Goal: Task Accomplishment & Management: Complete application form

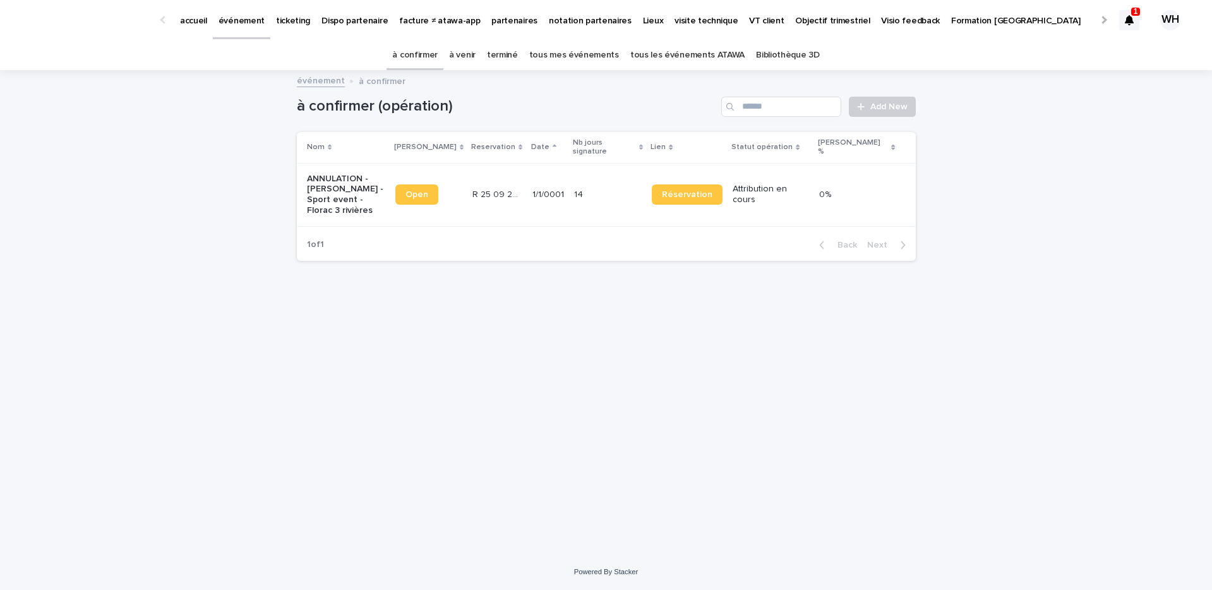
click at [1129, 20] on icon at bounding box center [1129, 20] width 9 height 10
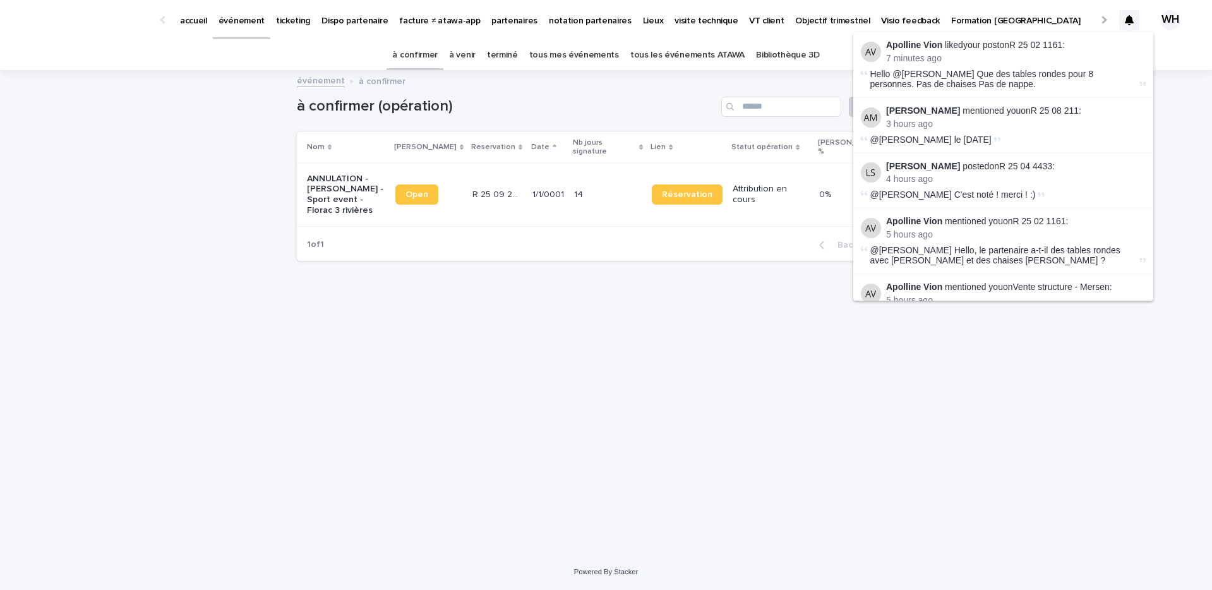
click at [574, 63] on link "tous mes événements" at bounding box center [574, 55] width 90 height 30
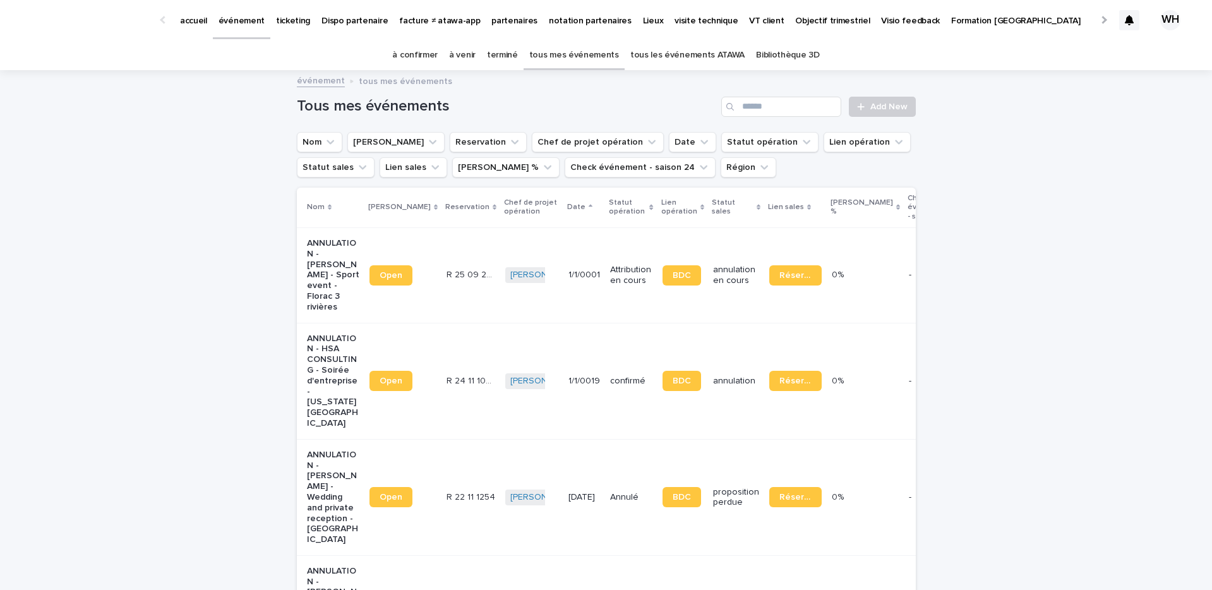
click at [248, 16] on p "événement" at bounding box center [242, 13] width 46 height 27
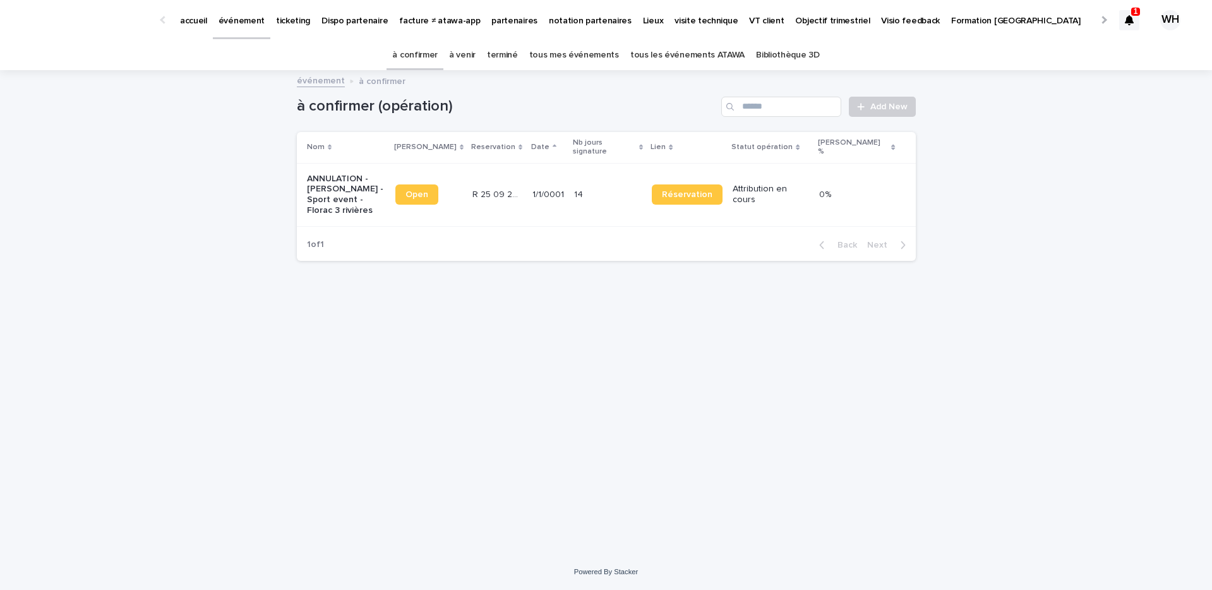
click at [1124, 15] on div at bounding box center [1129, 20] width 20 height 20
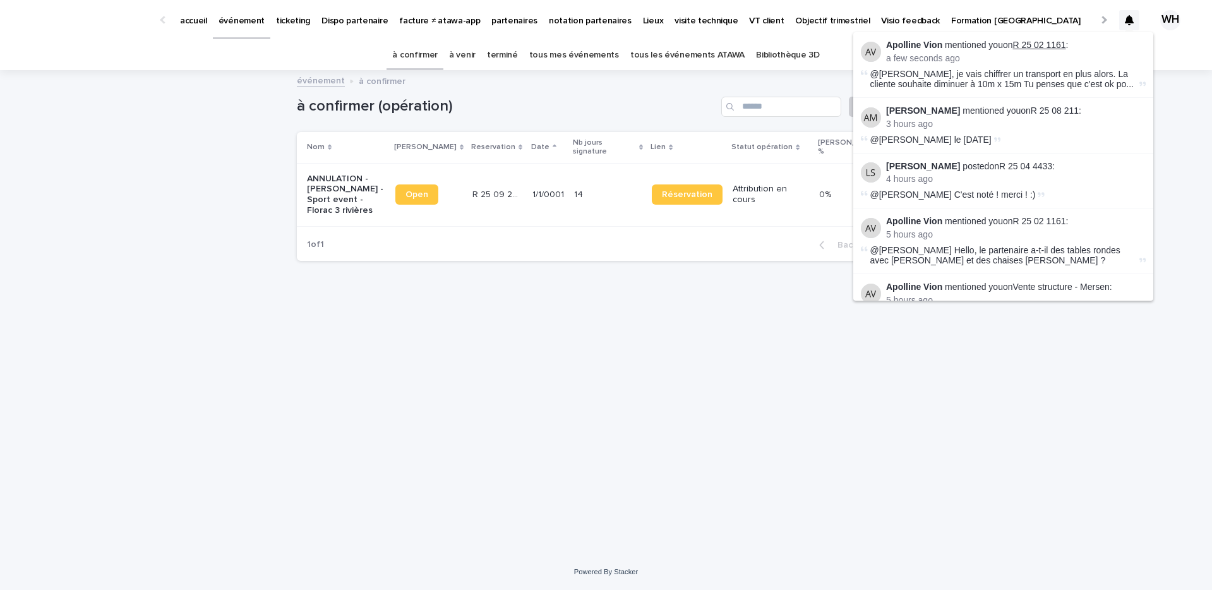
click at [1052, 42] on link "R 25 02 1161" at bounding box center [1039, 45] width 53 height 10
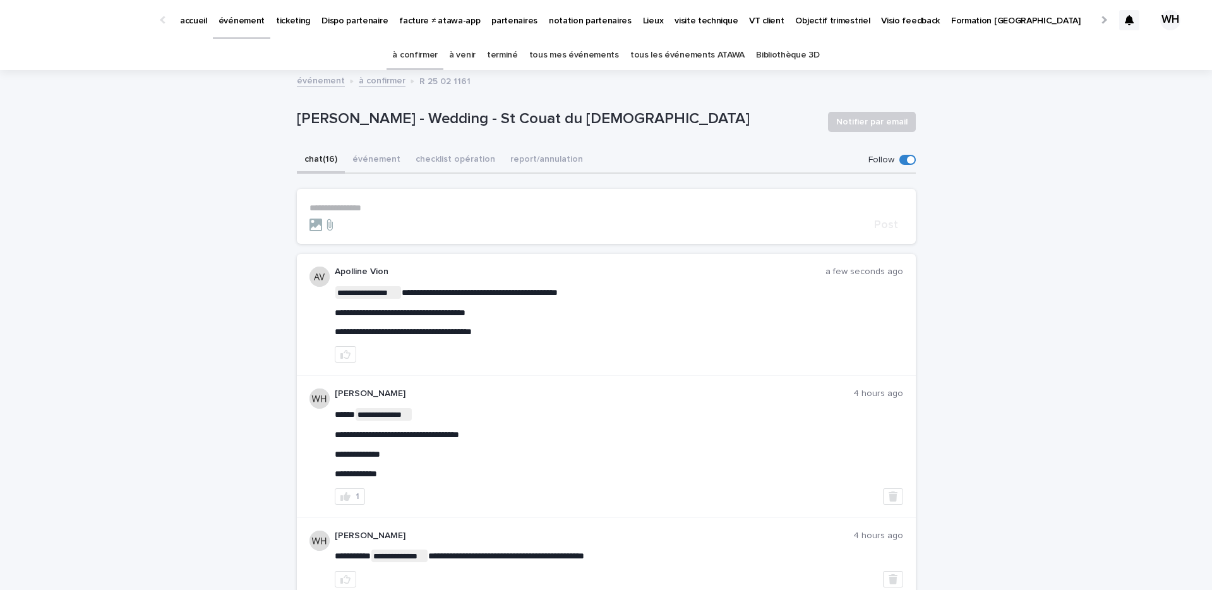
click at [475, 210] on p "**********" at bounding box center [607, 208] width 594 height 11
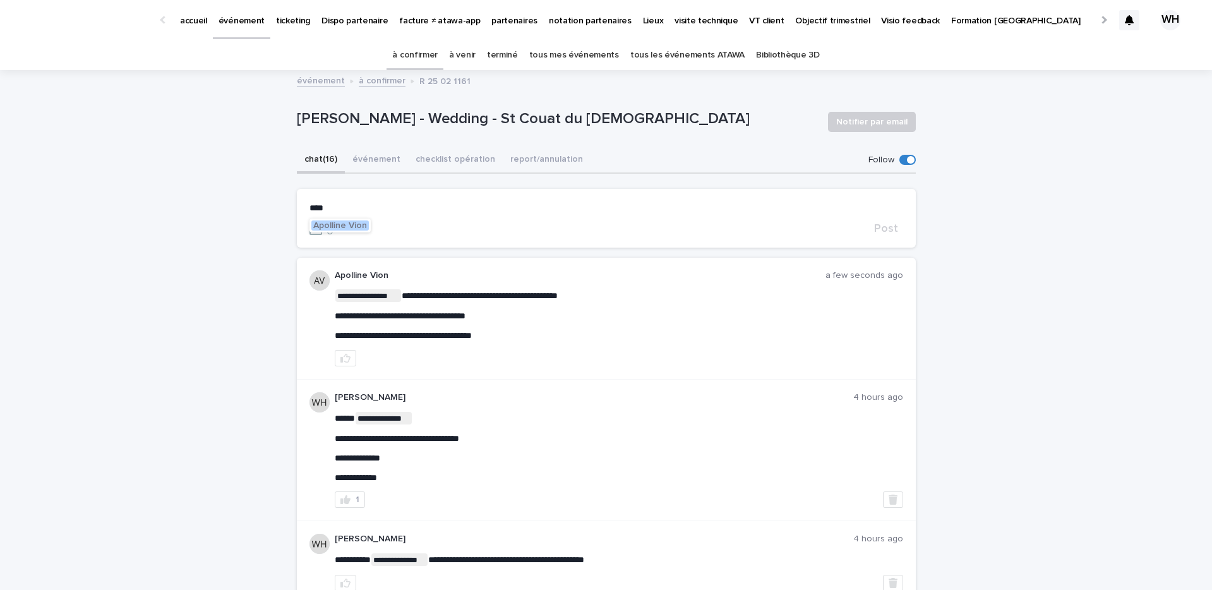
click at [365, 224] on span "Apolline Vion" at bounding box center [340, 225] width 54 height 9
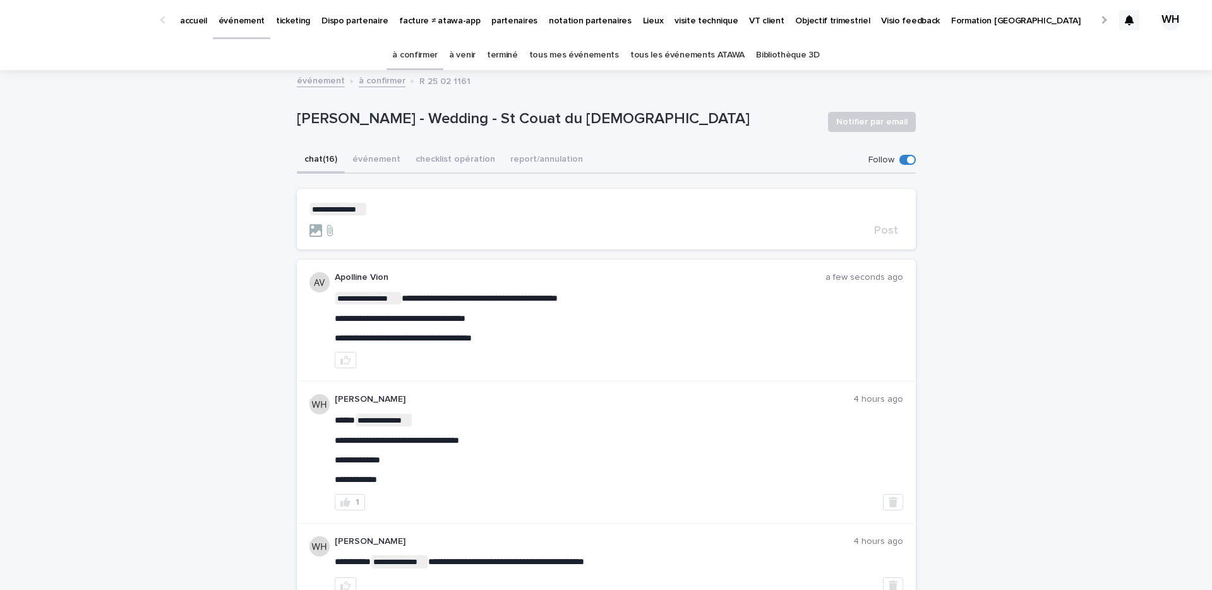
click at [385, 212] on p "**********" at bounding box center [607, 209] width 594 height 13
click at [889, 226] on span "Post" at bounding box center [886, 230] width 24 height 11
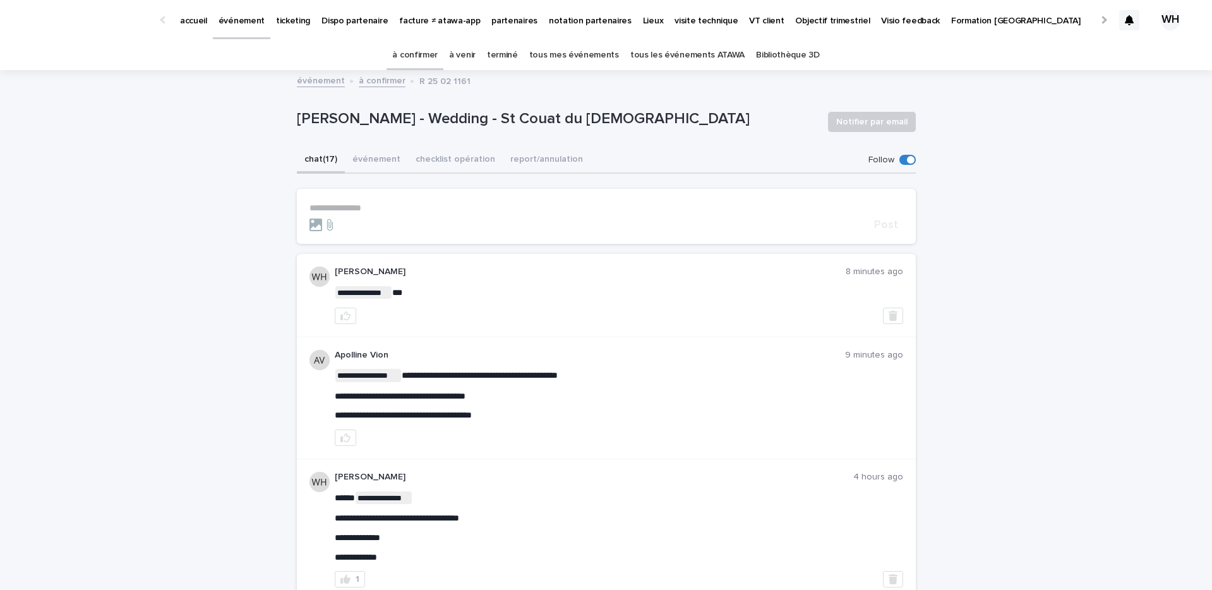
click at [227, 1] on p "événement" at bounding box center [242, 13] width 46 height 27
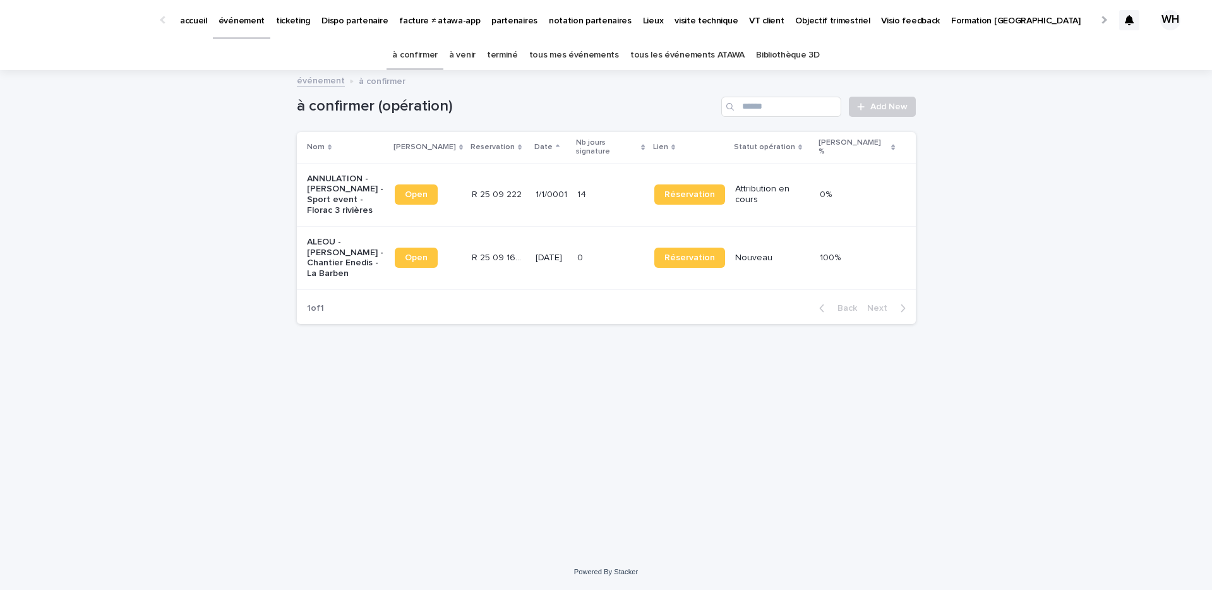
click at [1100, 19] on div at bounding box center [1103, 20] width 8 height 8
click at [842, 26] on p "Mon profil" at bounding box center [862, 13] width 40 height 27
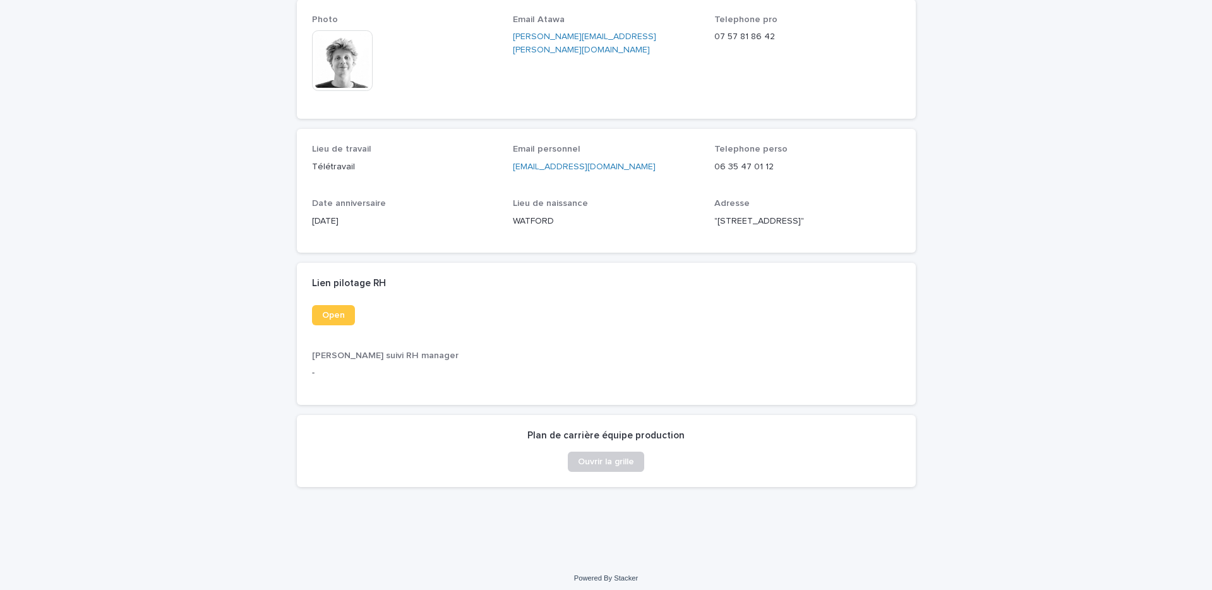
scroll to position [152, 0]
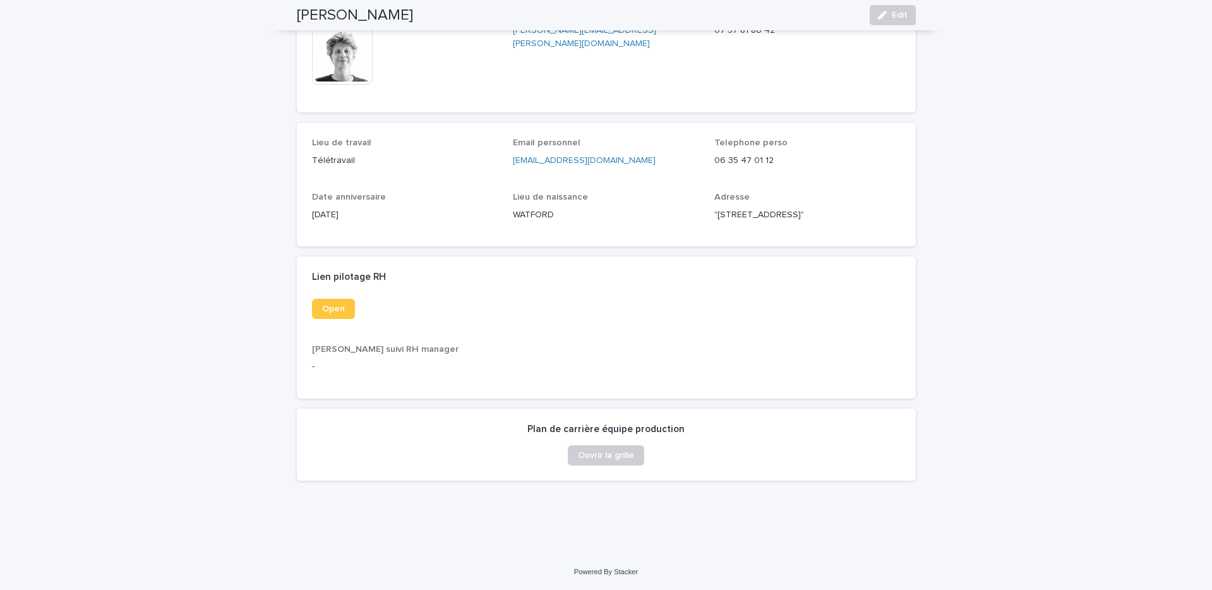
click at [359, 308] on div "Open" at bounding box center [405, 309] width 186 height 20
click at [339, 310] on span "Open" at bounding box center [333, 308] width 23 height 9
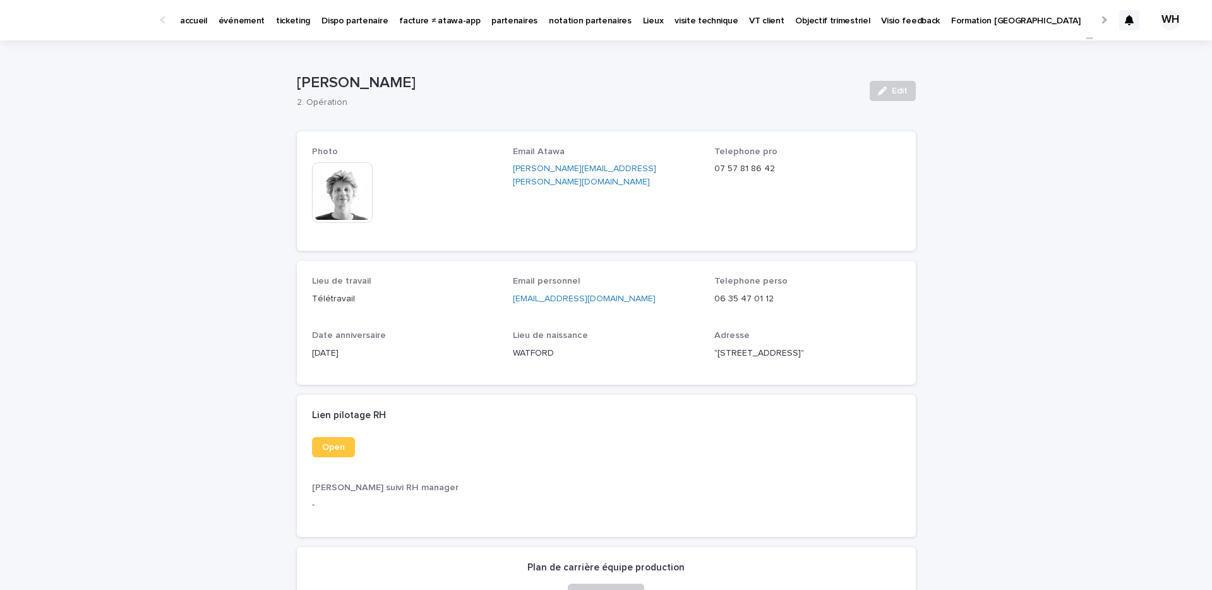
click at [229, 18] on p "événement" at bounding box center [242, 13] width 46 height 27
